Goal: Transaction & Acquisition: Subscribe to service/newsletter

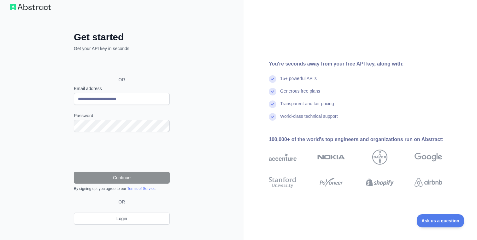
scroll to position [18, 0]
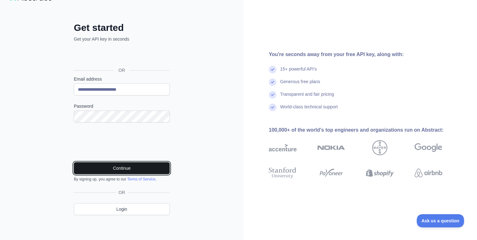
click at [117, 166] on button "Continue" at bounding box center [122, 168] width 96 height 12
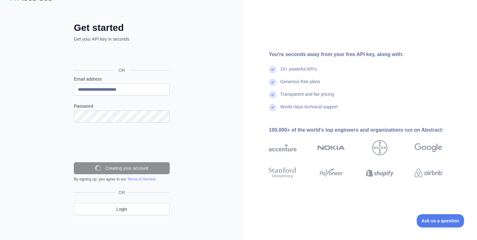
scroll to position [4, 0]
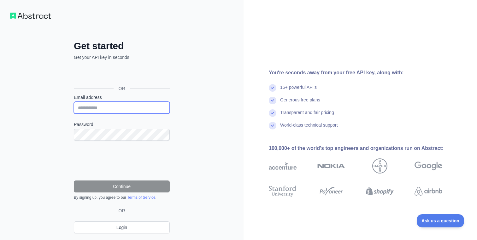
click at [100, 111] on input "Email address" at bounding box center [122, 108] width 96 height 12
type input "*"
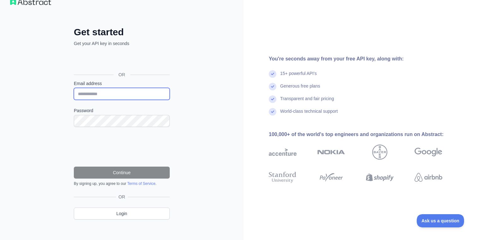
scroll to position [18, 0]
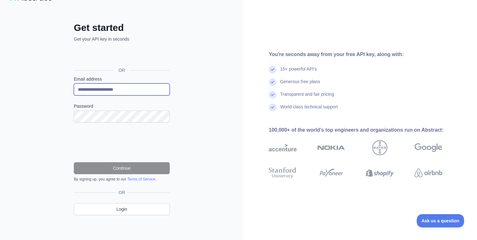
type input "**********"
click at [189, 114] on div "**********" at bounding box center [121, 111] width 243 height 259
click at [190, 159] on div "**********" at bounding box center [121, 111] width 243 height 259
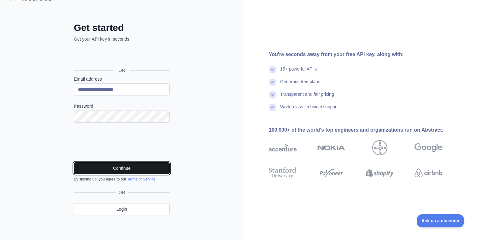
click at [122, 168] on button "Continue" at bounding box center [122, 168] width 96 height 12
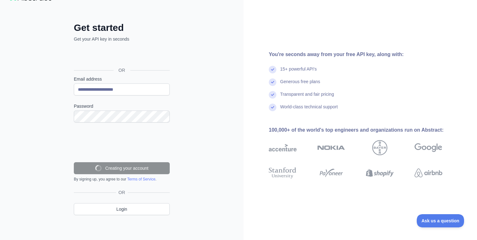
scroll to position [4, 0]
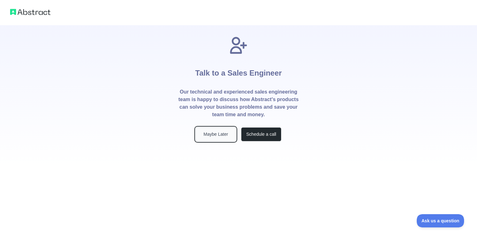
click at [221, 139] on button "Maybe Later" at bounding box center [215, 134] width 40 height 14
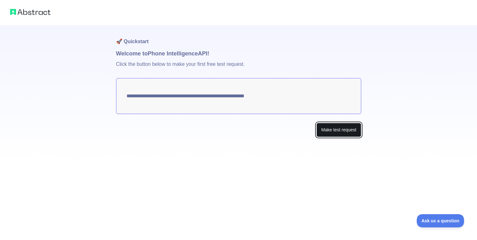
click at [340, 133] on button "Make test request" at bounding box center [338, 130] width 44 height 14
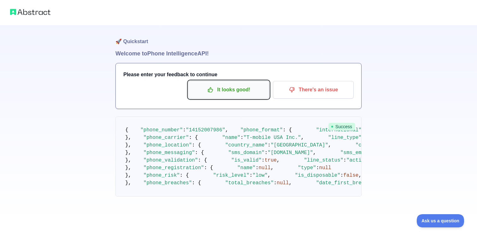
click at [239, 93] on p "It looks good!" at bounding box center [228, 90] width 71 height 11
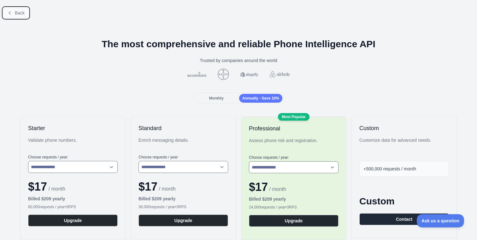
click at [20, 16] on button "Back" at bounding box center [16, 13] width 26 height 11
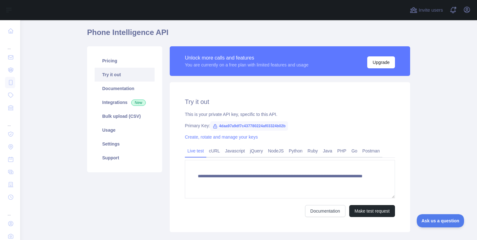
scroll to position [26, 0]
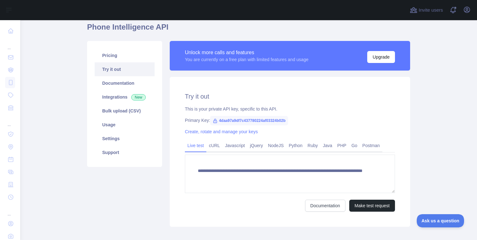
click at [254, 120] on span "4daa97a9df7c437780224af03324b02b" at bounding box center [249, 120] width 78 height 9
click at [251, 122] on span "4daa97a9df7c437780224af03324b02b" at bounding box center [249, 120] width 78 height 9
copy span "4daa97a9df7c437780224af03324b02b"
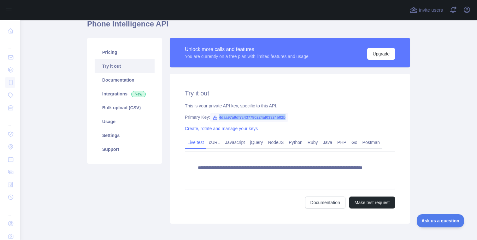
scroll to position [34, 0]
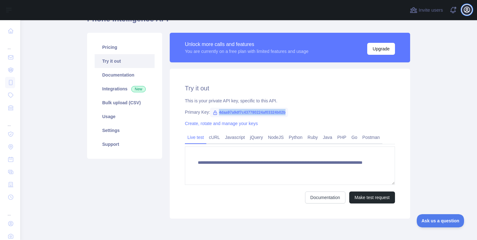
click at [465, 13] on icon "button" at bounding box center [467, 10] width 8 height 8
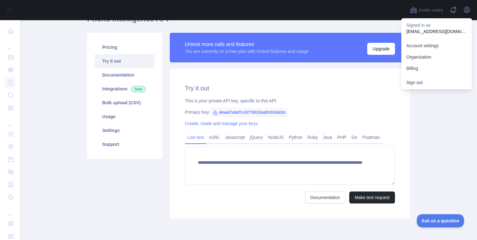
click at [439, 125] on main "**********" at bounding box center [248, 130] width 457 height 220
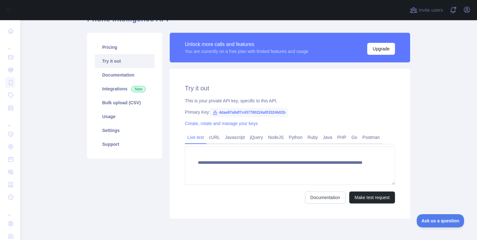
click at [261, 113] on span "4daa97a9df7c437780224af03324b02b" at bounding box center [249, 112] width 78 height 9
copy span "4daa97a9df7c437780224af03324b02b"
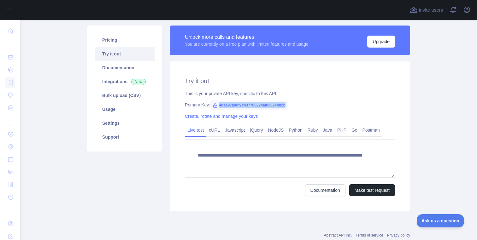
scroll to position [41, 0]
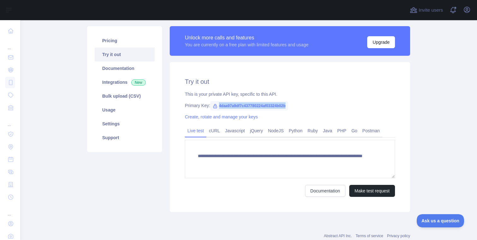
copy span "4daa97a9df7c437780224af03324b02b"
